Goal: Contribute content

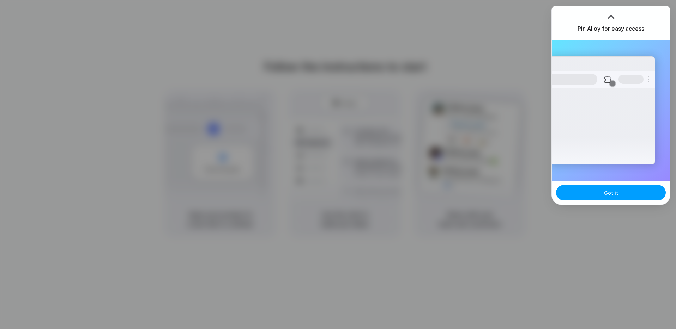
click at [605, 193] on span "Got it" at bounding box center [611, 192] width 14 height 7
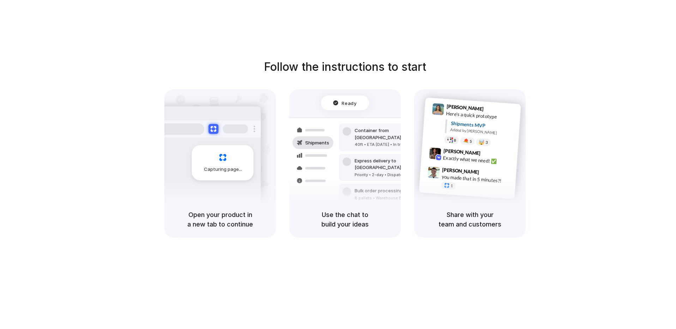
click at [431, 126] on div at bounding box center [437, 123] width 14 height 40
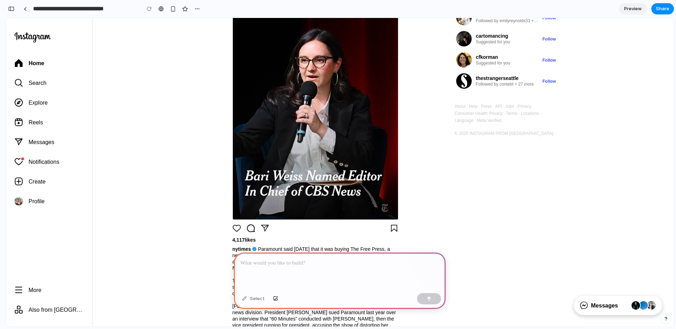
scroll to position [120, 0]
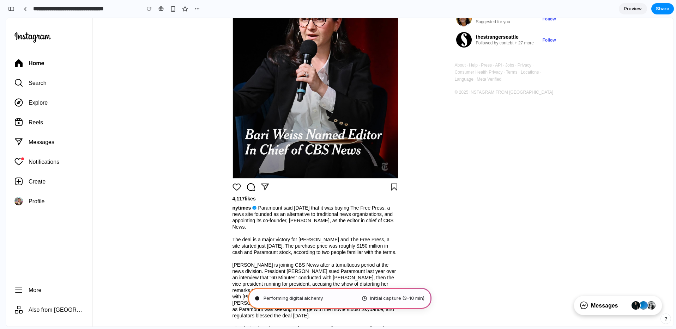
click at [636, 10] on span "Preview" at bounding box center [633, 8] width 18 height 7
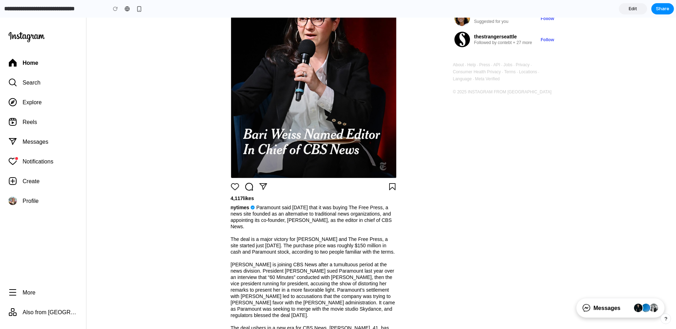
click at [633, 7] on span "Edit" at bounding box center [633, 8] width 8 height 7
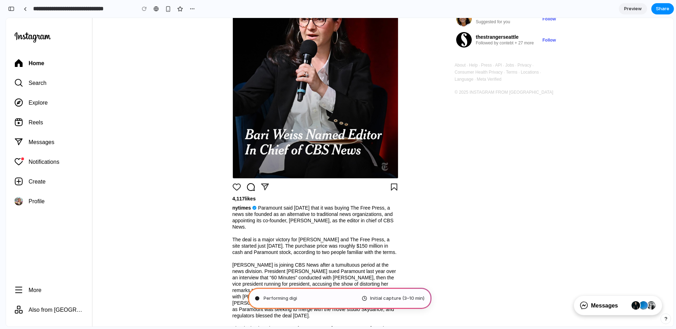
click at [308, 146] on div at bounding box center [315, 75] width 165 height 206
type input "**********"
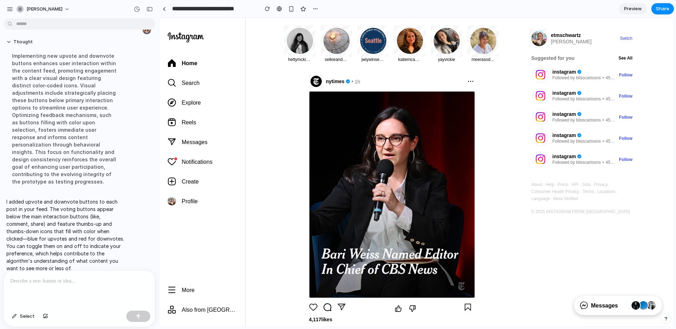
scroll to position [48, 0]
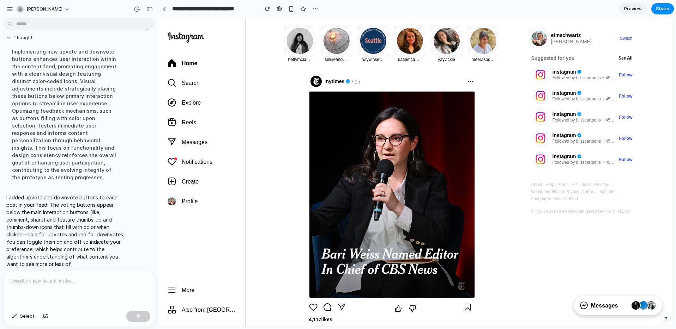
click at [10, 37] on button "Thought" at bounding box center [65, 38] width 118 height 6
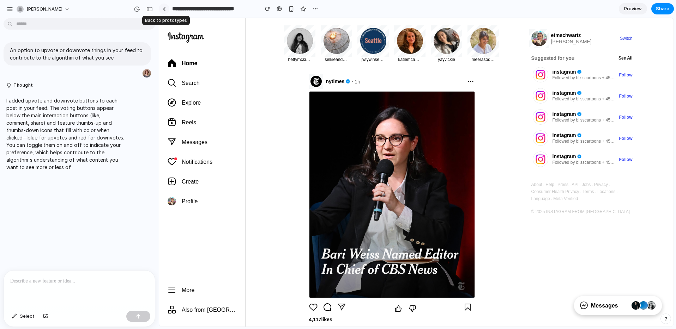
click at [164, 7] on div at bounding box center [164, 9] width 3 height 4
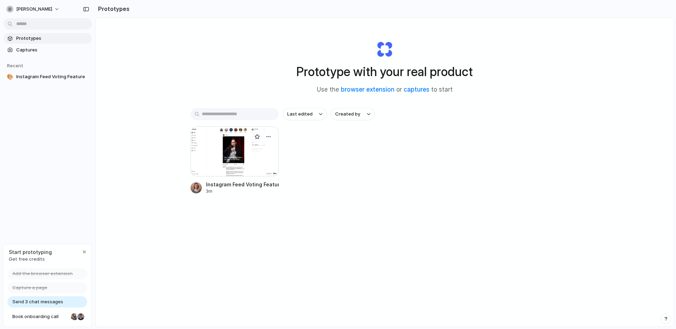
click at [233, 152] on div at bounding box center [234, 152] width 88 height 50
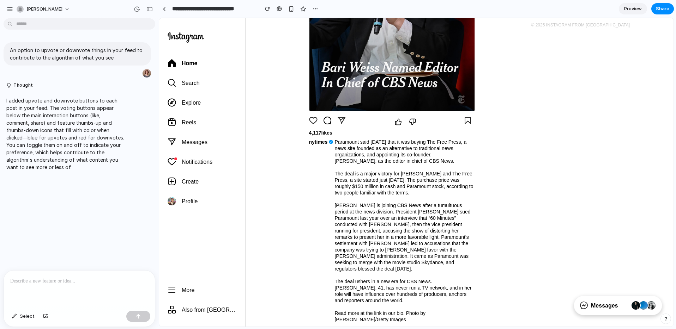
scroll to position [238, 0]
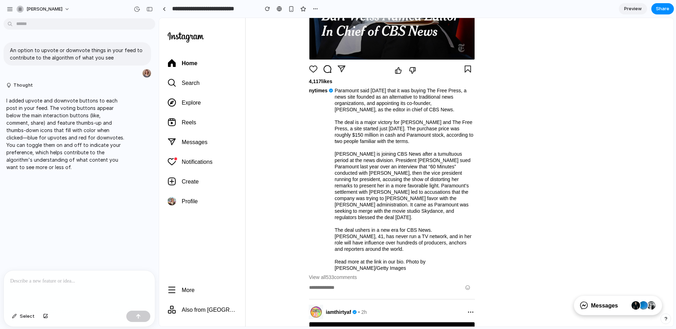
click at [397, 69] on icon "Upvote" at bounding box center [398, 70] width 7 height 7
click at [409, 69] on icon "Downvote" at bounding box center [412, 70] width 6 height 6
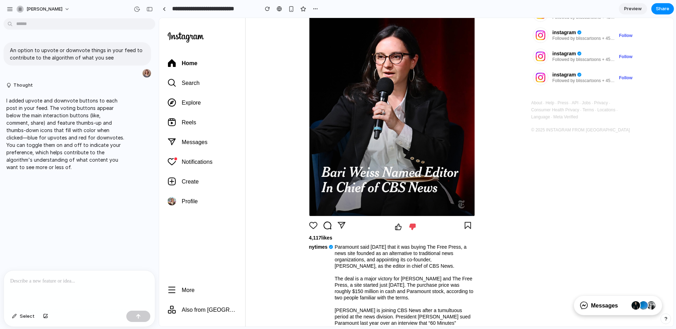
scroll to position [5, 0]
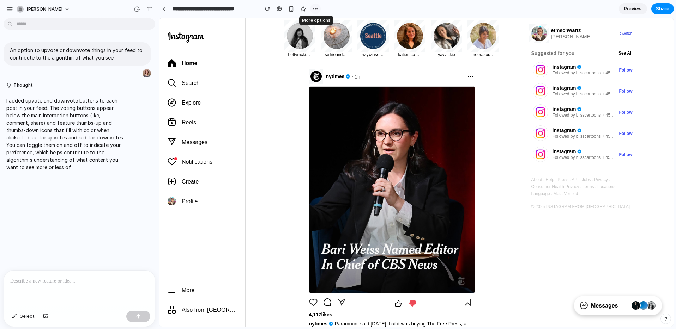
click at [316, 6] on div "button" at bounding box center [316, 9] width 6 height 6
click at [345, 4] on div "Duplicate Delete" at bounding box center [338, 164] width 676 height 329
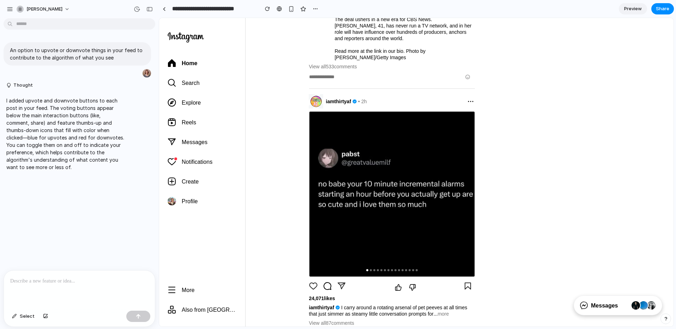
scroll to position [493, 0]
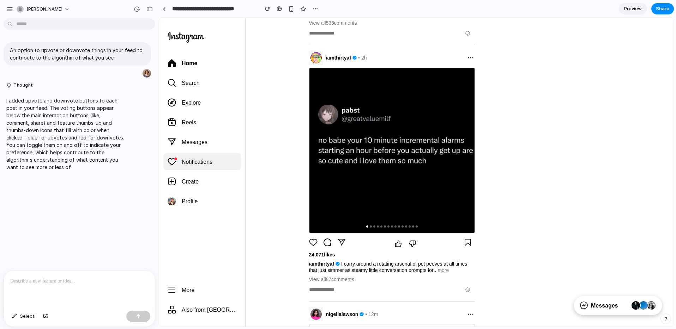
click at [188, 159] on span "Notifications" at bounding box center [197, 162] width 31 height 7
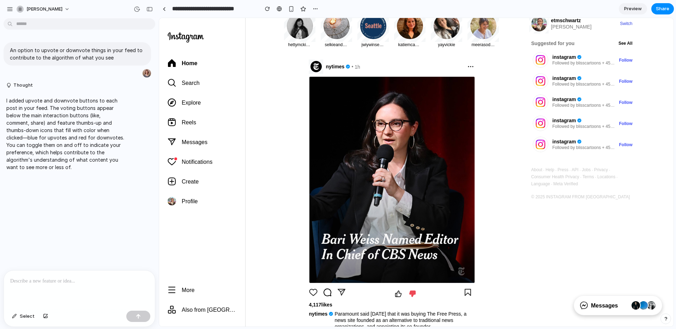
scroll to position [126, 0]
